Goal: Transaction & Acquisition: Purchase product/service

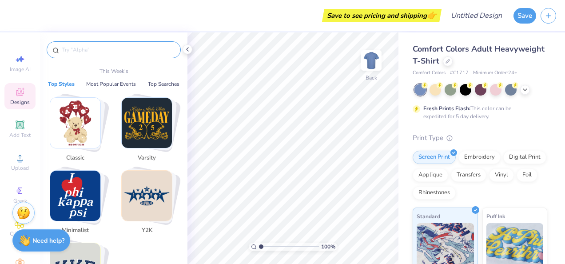
click at [111, 48] on input "text" at bounding box center [118, 49] width 114 height 9
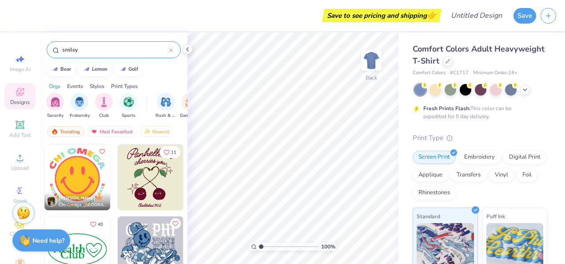
type input "smiley"
click at [72, 189] on img at bounding box center [77, 177] width 66 height 66
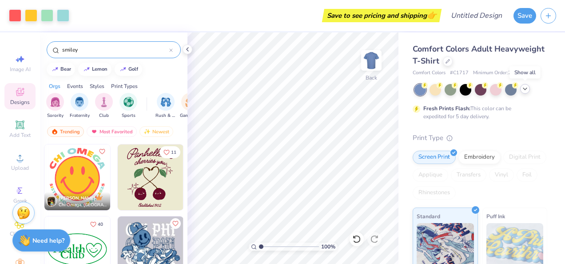
click at [527, 88] on polyline at bounding box center [525, 89] width 4 height 2
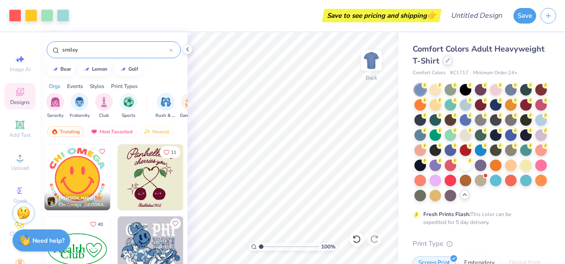
click at [450, 61] on icon at bounding box center [447, 60] width 4 height 4
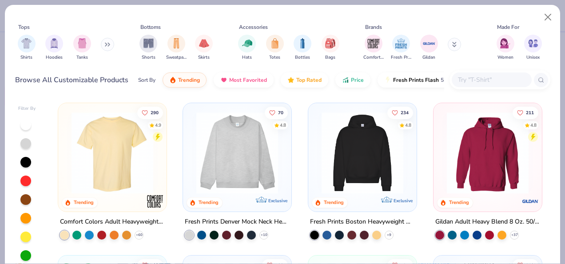
click at [473, 76] on input "text" at bounding box center [491, 80] width 68 height 10
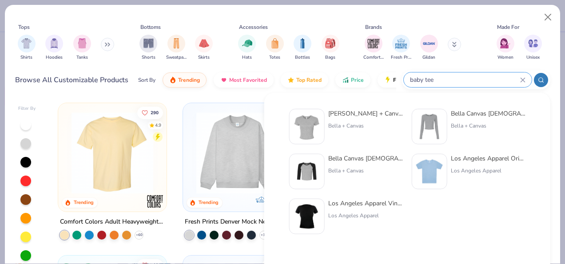
type input "baby tee"
click at [364, 120] on div "Bella + Canvas [DEMOGRAPHIC_DATA]' Micro Ribbed Baby Tee Bella + Canvas" at bounding box center [365, 127] width 75 height 36
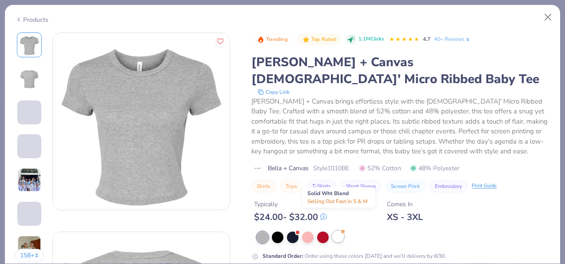
click at [338, 230] on div at bounding box center [338, 236] width 12 height 12
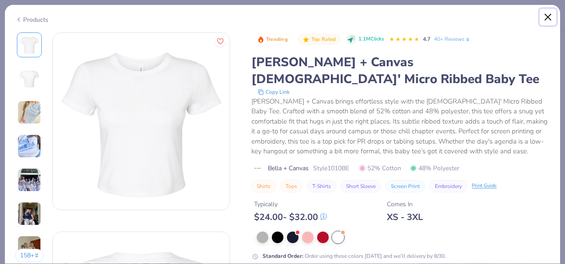
click at [545, 13] on button "Close" at bounding box center [548, 17] width 17 height 17
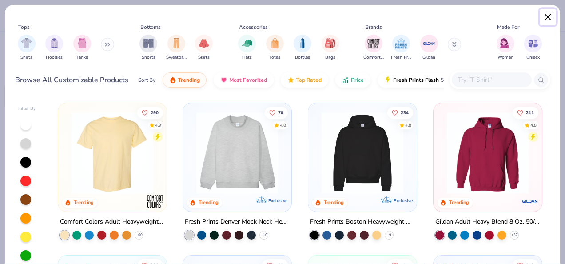
click at [548, 13] on button "Close" at bounding box center [548, 17] width 17 height 17
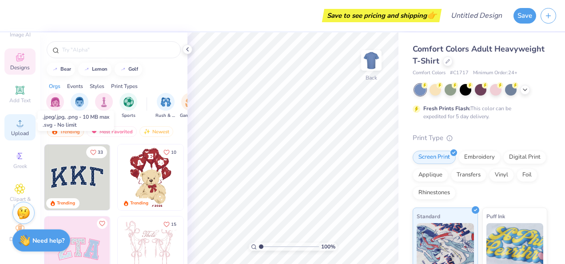
scroll to position [41, 0]
click at [21, 130] on span "Upload" at bounding box center [20, 133] width 18 height 7
